Goal: Information Seeking & Learning: Learn about a topic

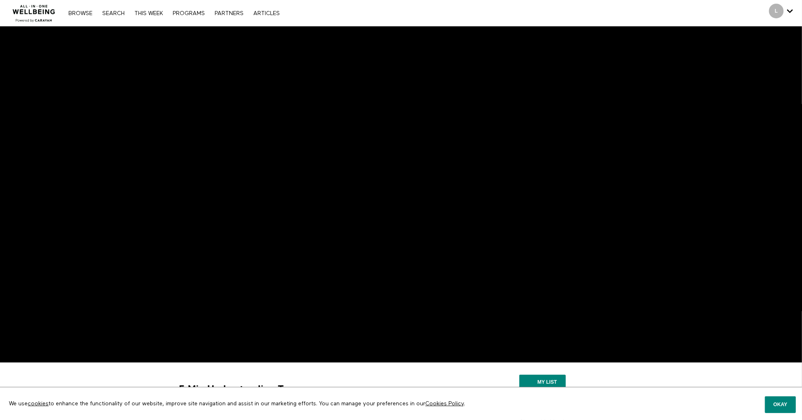
scroll to position [126, 0]
click at [343, 370] on div "5 Min Taking Action On Domestic Violence 4m 48s Learn how to safely seek help, …" at bounding box center [315, 420] width 285 height 105
